Goal: Consume media (video, audio)

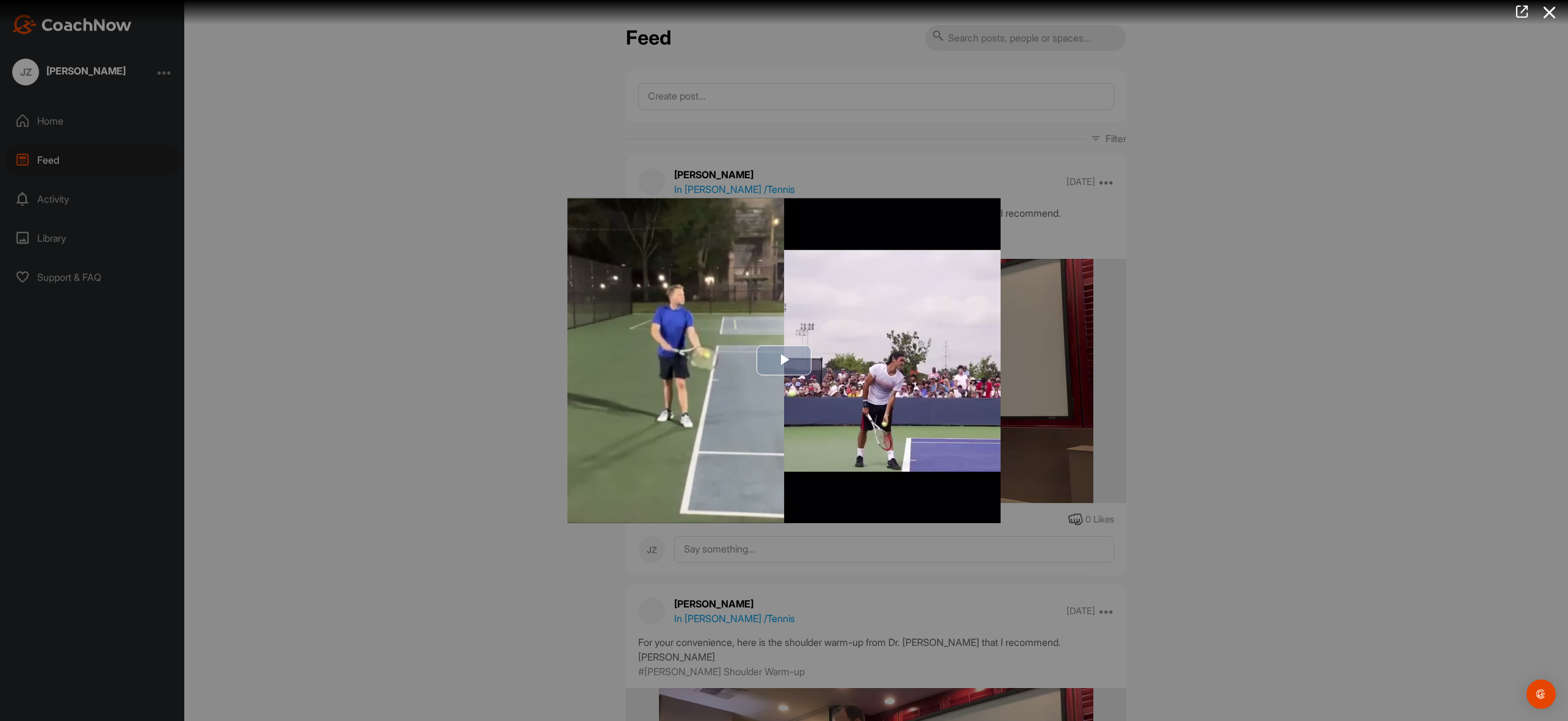
scroll to position [1717, 0]
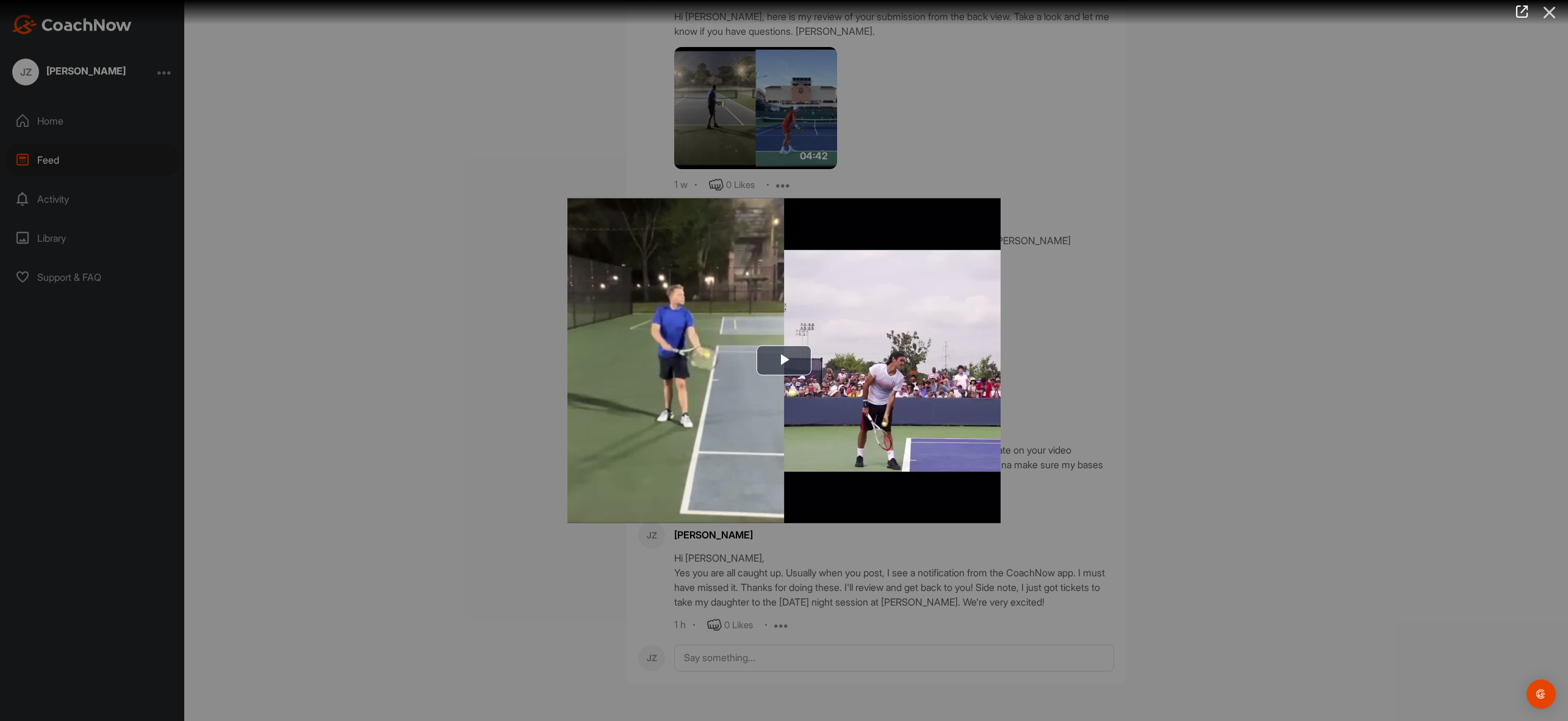
click at [1547, 15] on icon at bounding box center [1550, 12] width 28 height 22
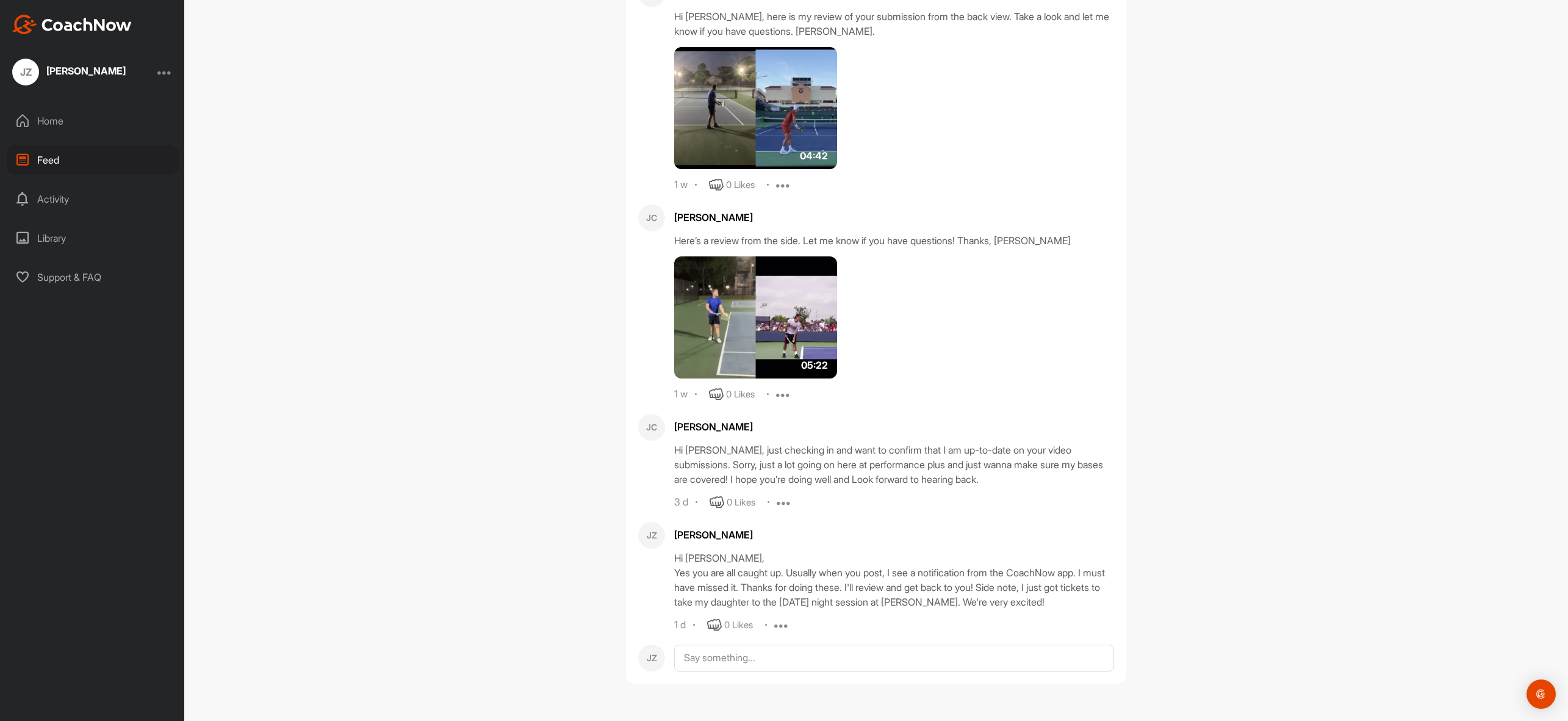
scroll to position [1533, 0]
click at [796, 169] on img at bounding box center [756, 108] width 163 height 122
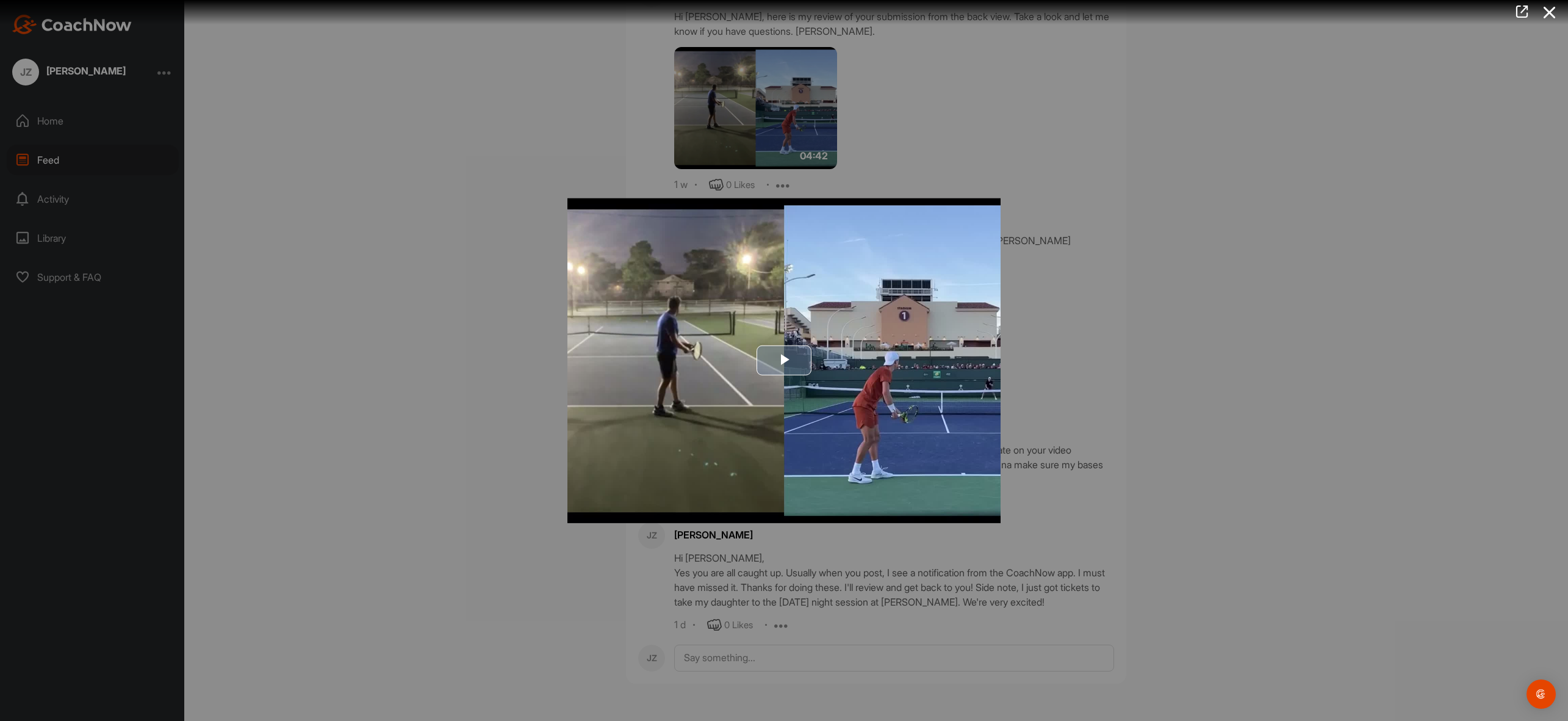
click at [784, 361] on span "Video Player" at bounding box center [784, 361] width 0 height 0
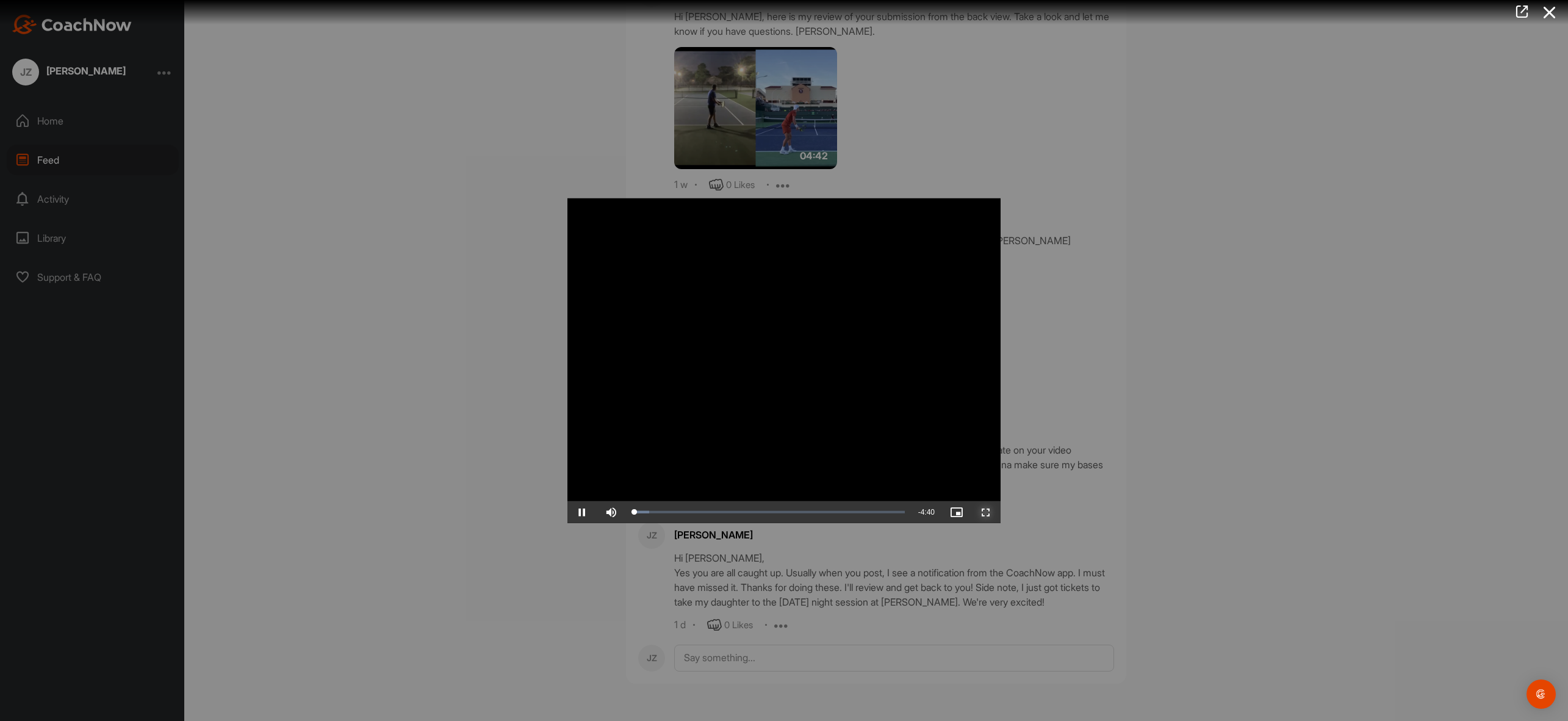
drag, startPoint x: 1038, startPoint y: 551, endPoint x: 1038, endPoint y: 625, distance: 74.0
click at [1001, 512] on span "Video Player" at bounding box center [986, 512] width 29 height 0
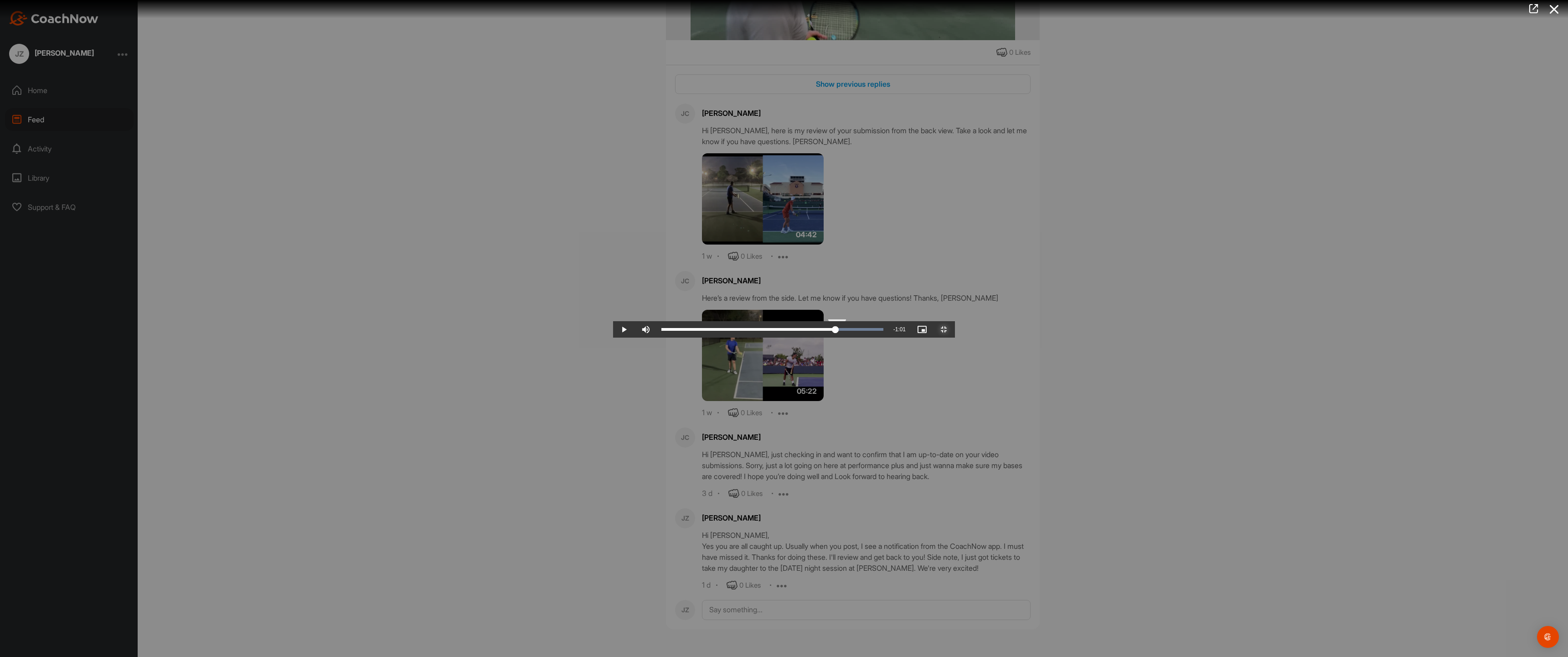
drag, startPoint x: 1474, startPoint y: 646, endPoint x: 1175, endPoint y: 650, distance: 299.0
click at [836, 331] on div "3:41" at bounding box center [748, 329] width 174 height 3
drag, startPoint x: 1180, startPoint y: 644, endPoint x: 1025, endPoint y: 643, distance: 155.0
click at [883, 331] on div "Loaded : 100.00% 3:11 3:11" at bounding box center [772, 329] width 222 height 3
drag, startPoint x: 1033, startPoint y: 644, endPoint x: 965, endPoint y: 642, distance: 68.0
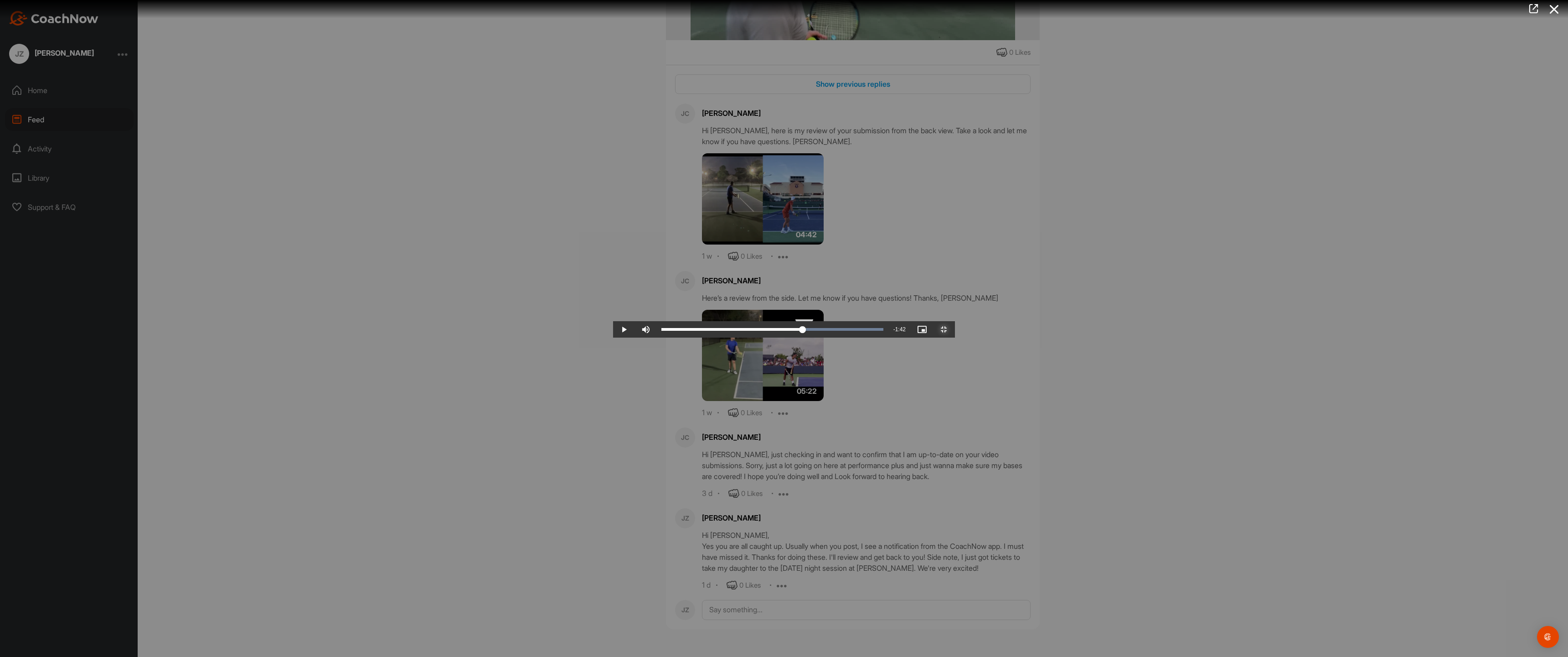
click at [803, 331] on div "3:00" at bounding box center [732, 329] width 141 height 3
click at [933, 321] on button "Exit Fullscreen" at bounding box center [944, 329] width 22 height 17
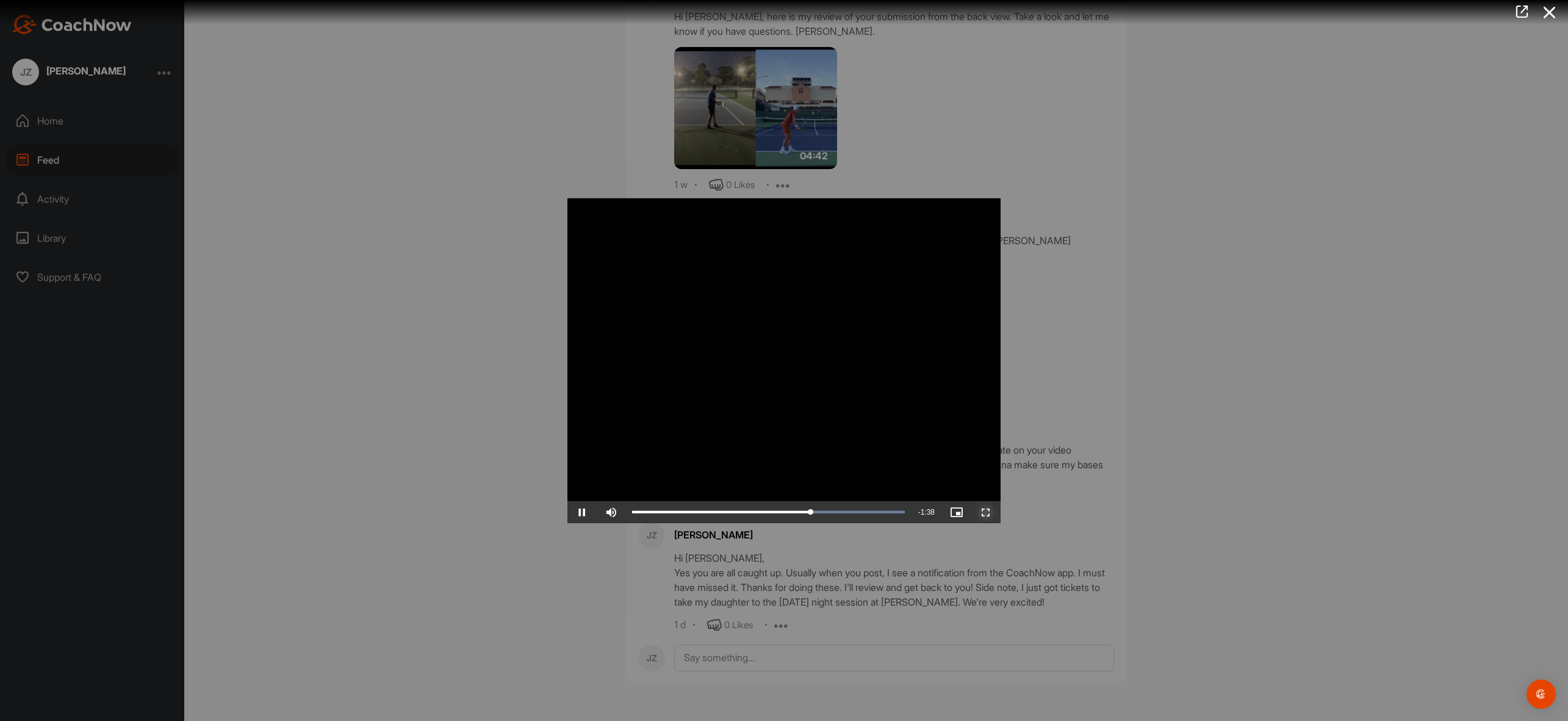
click at [1001, 512] on span "Video Player" at bounding box center [986, 512] width 29 height 0
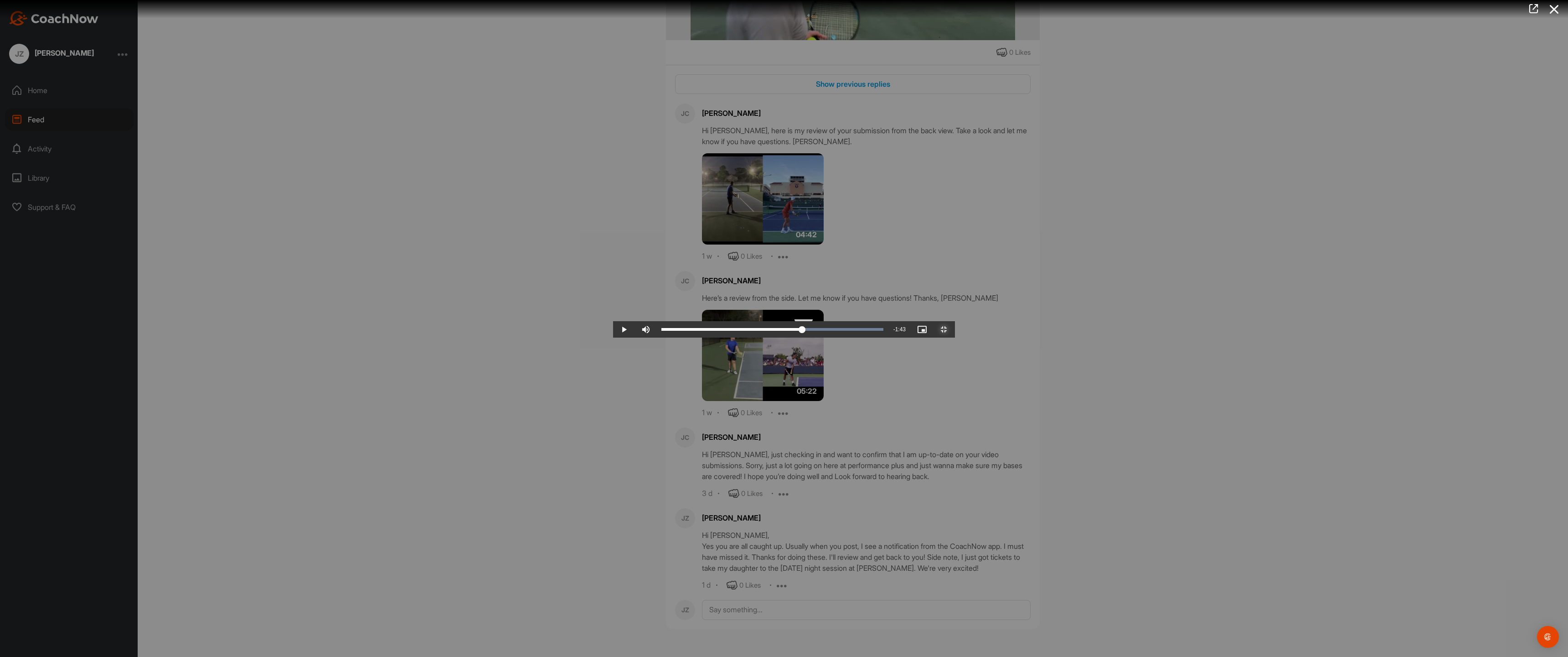
drag, startPoint x: 1010, startPoint y: 644, endPoint x: 960, endPoint y: 642, distance: 50.0
click at [802, 331] on div "2:59" at bounding box center [731, 329] width 141 height 3
drag, startPoint x: 995, startPoint y: 647, endPoint x: 964, endPoint y: 646, distance: 31.0
click at [803, 331] on div "2:59" at bounding box center [732, 329] width 141 height 3
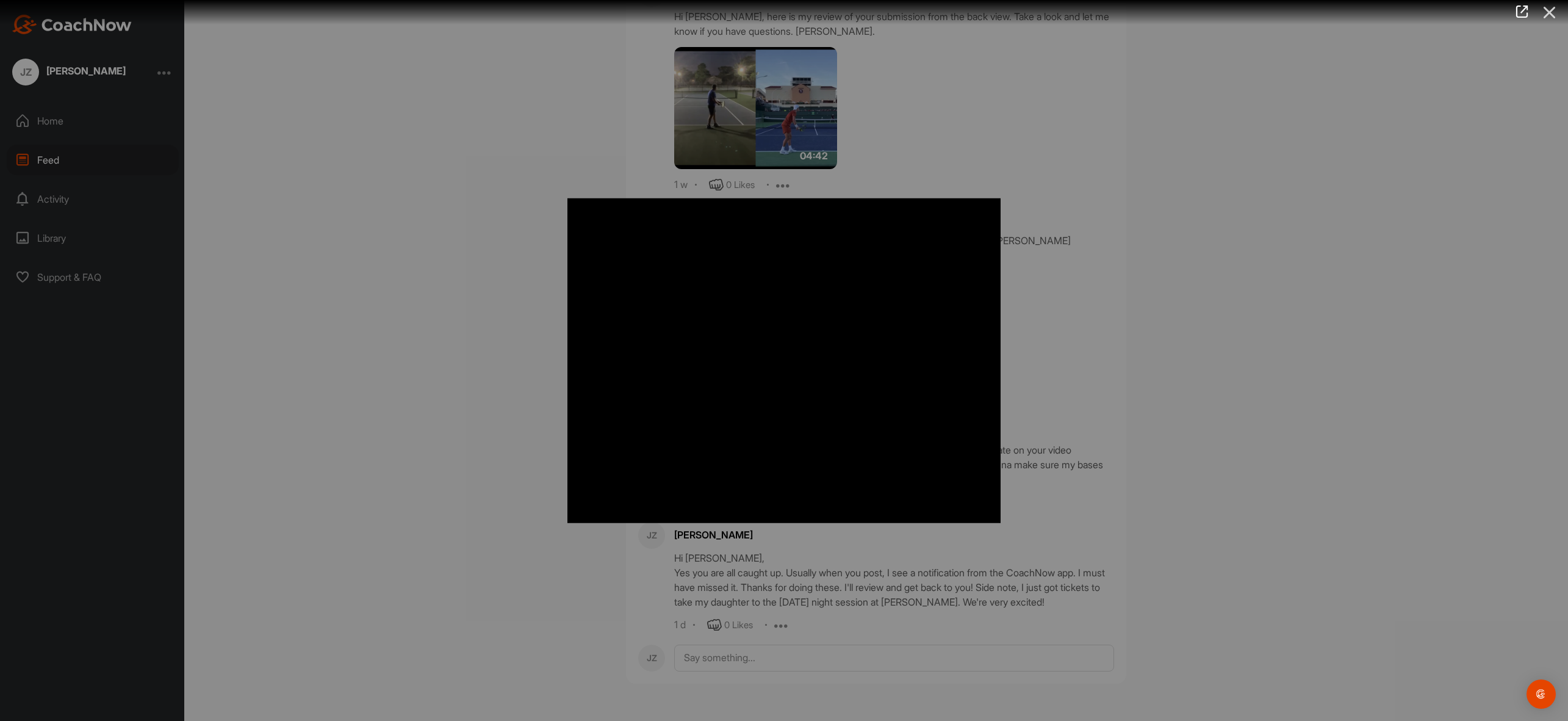
click at [1547, 15] on icon at bounding box center [1550, 12] width 28 height 22
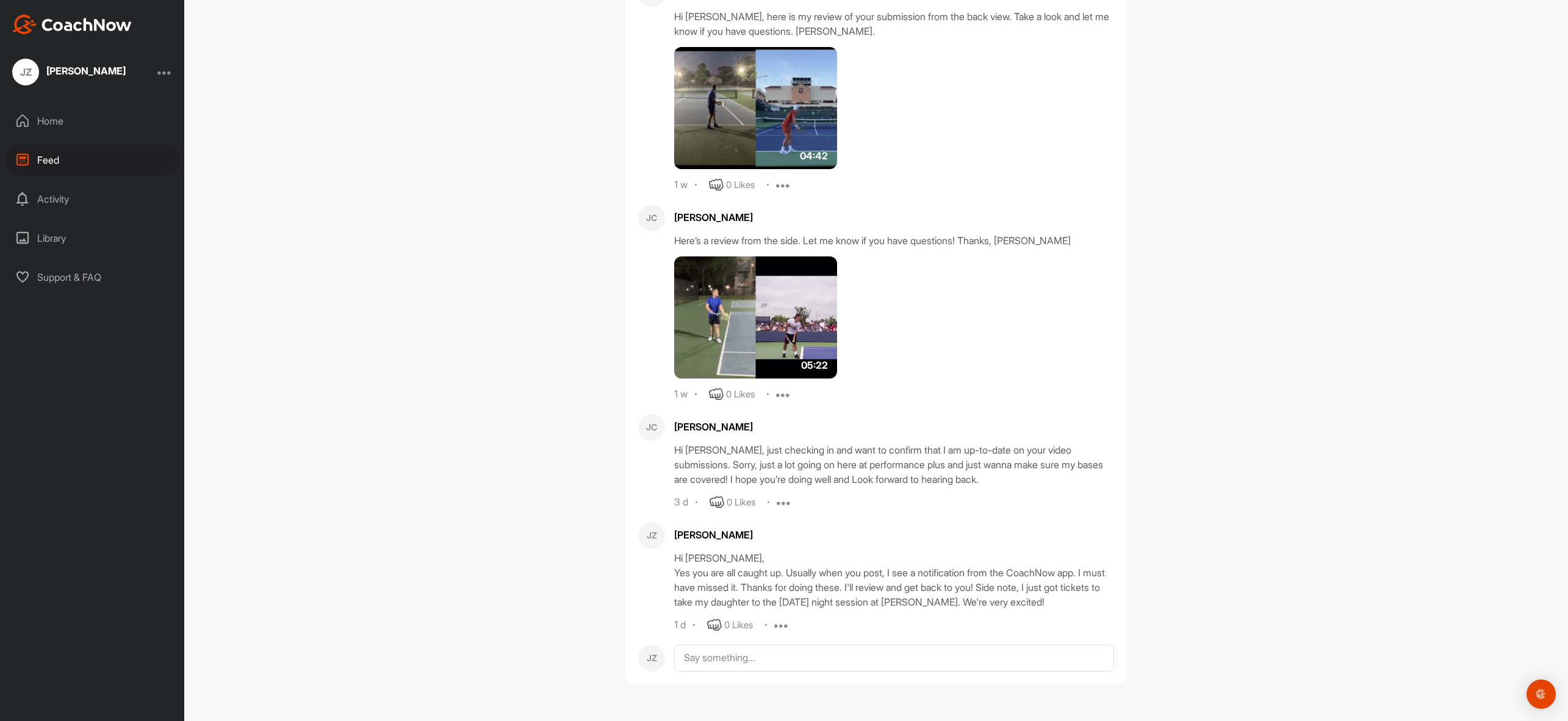
click at [802, 378] on img at bounding box center [756, 317] width 163 height 122
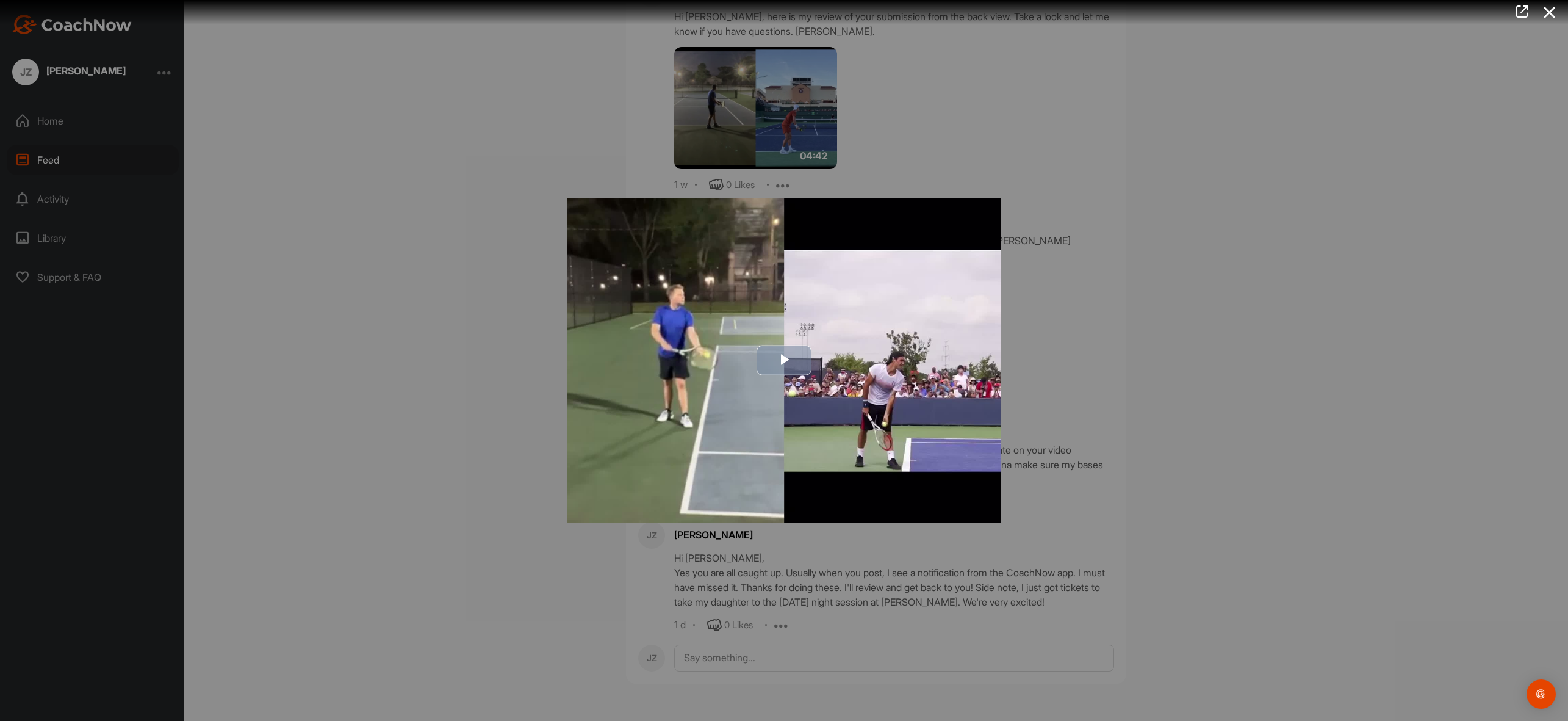
click at [784, 361] on span "Video Player" at bounding box center [784, 361] width 0 height 0
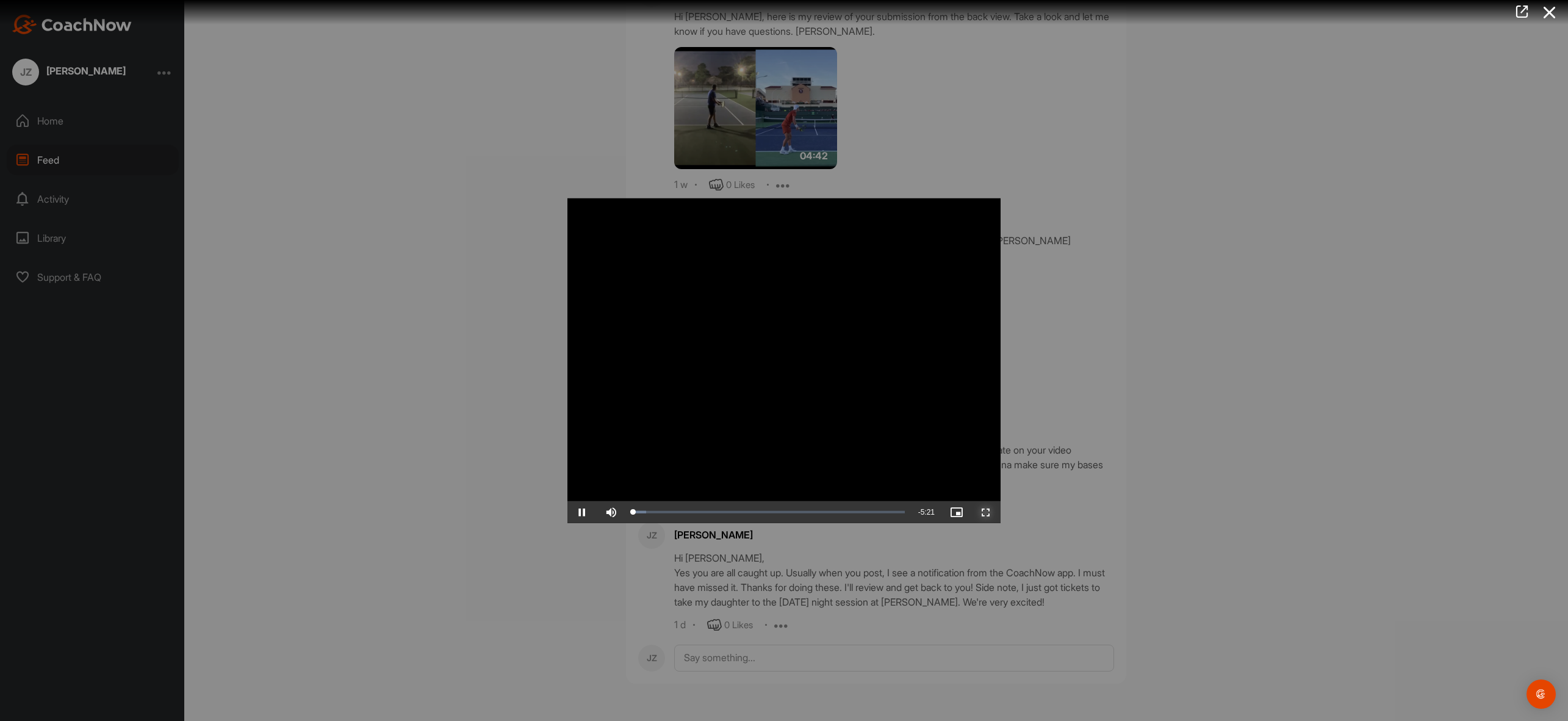
click at [1001, 512] on span "Video Player" at bounding box center [986, 512] width 29 height 0
